Goal: Complete application form: Complete application form

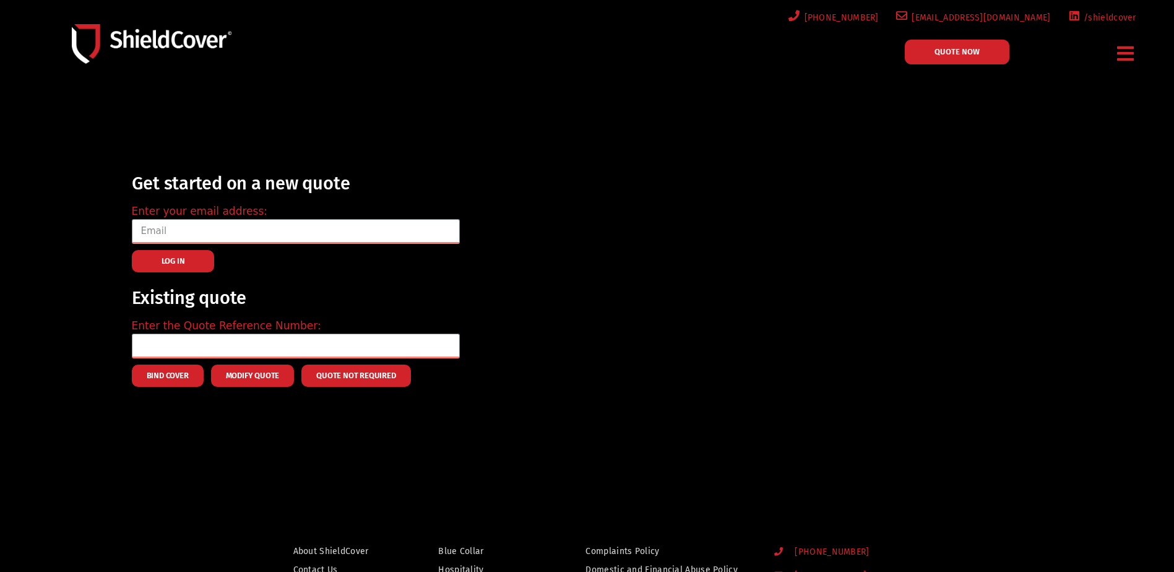
click at [133, 32] on img at bounding box center [152, 43] width 160 height 39
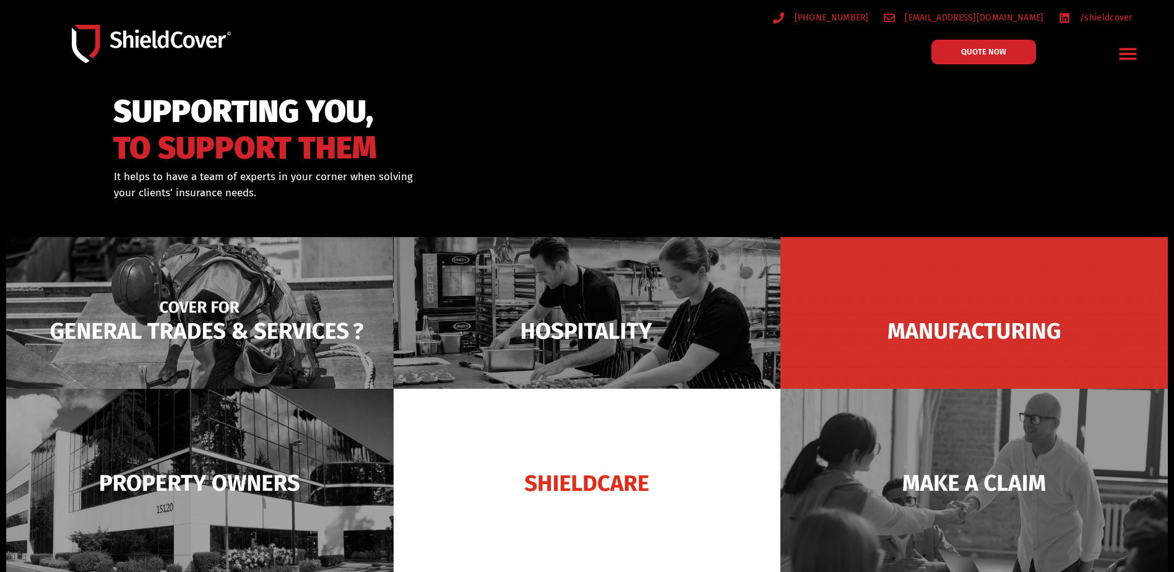
click at [282, 324] on img at bounding box center [199, 331] width 387 height 188
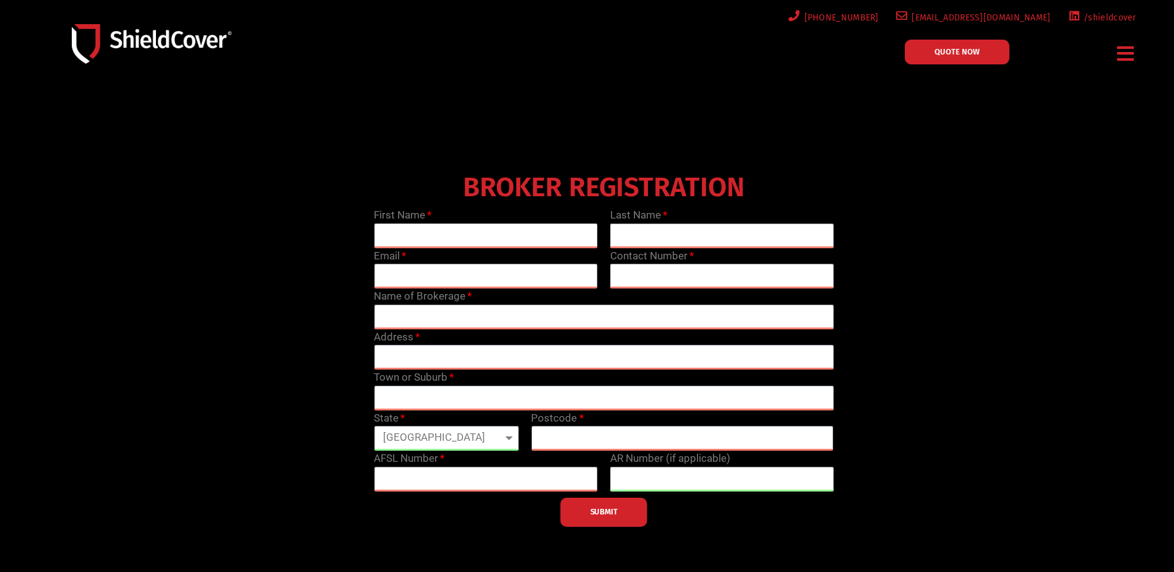
click at [477, 234] on input "text" at bounding box center [486, 235] width 224 height 25
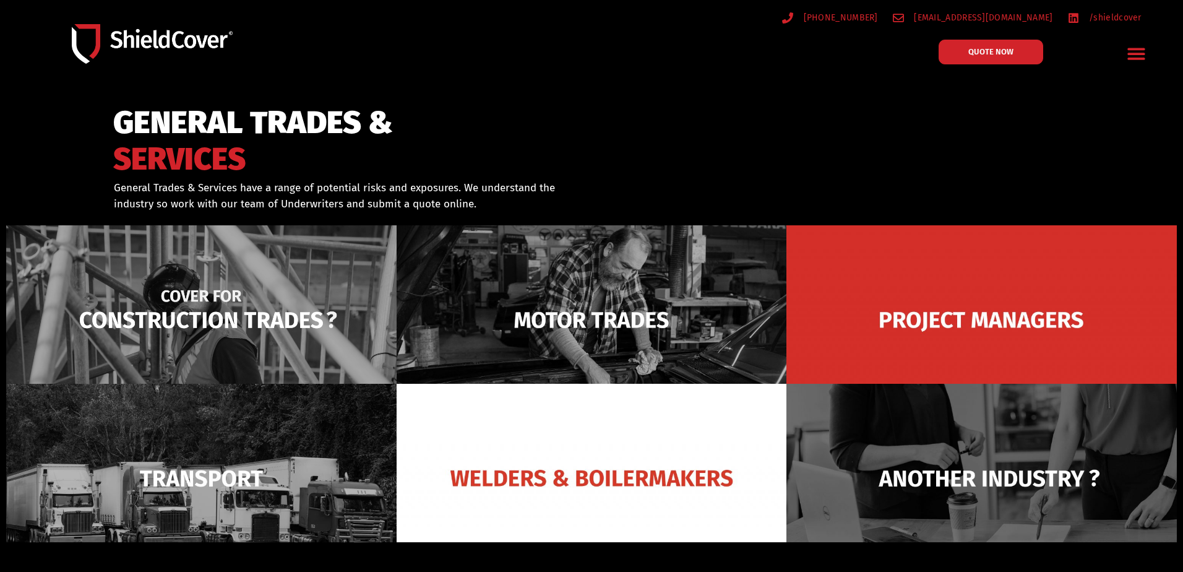
click at [255, 326] on img at bounding box center [201, 319] width 391 height 189
click at [234, 306] on img at bounding box center [201, 319] width 391 height 189
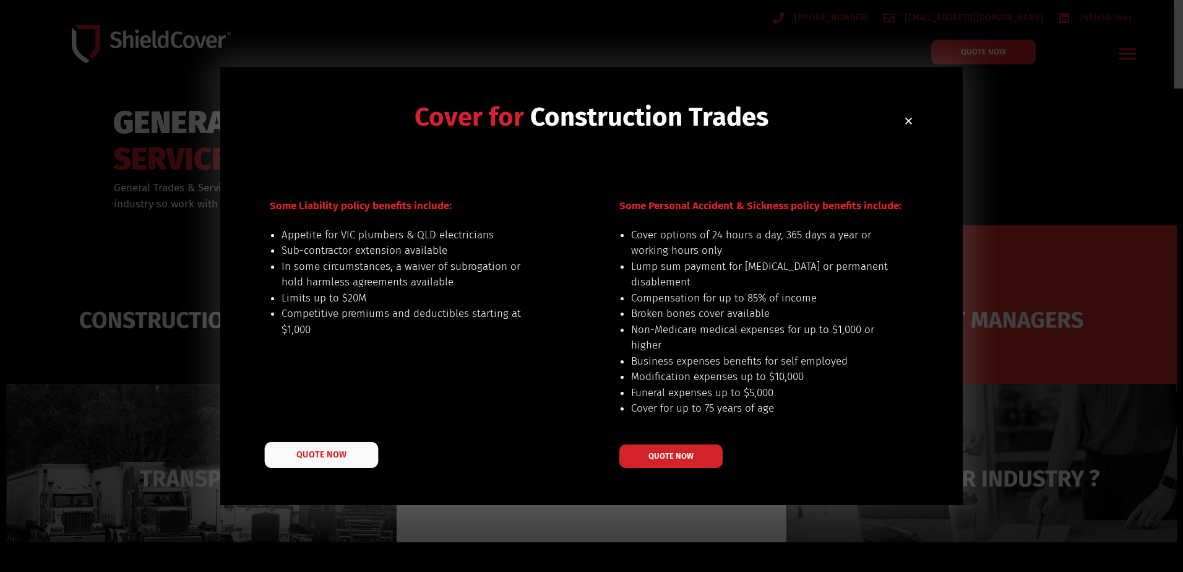
click at [300, 453] on span "QUOTE NOW" at bounding box center [321, 454] width 50 height 9
